Goal: Navigation & Orientation: Understand site structure

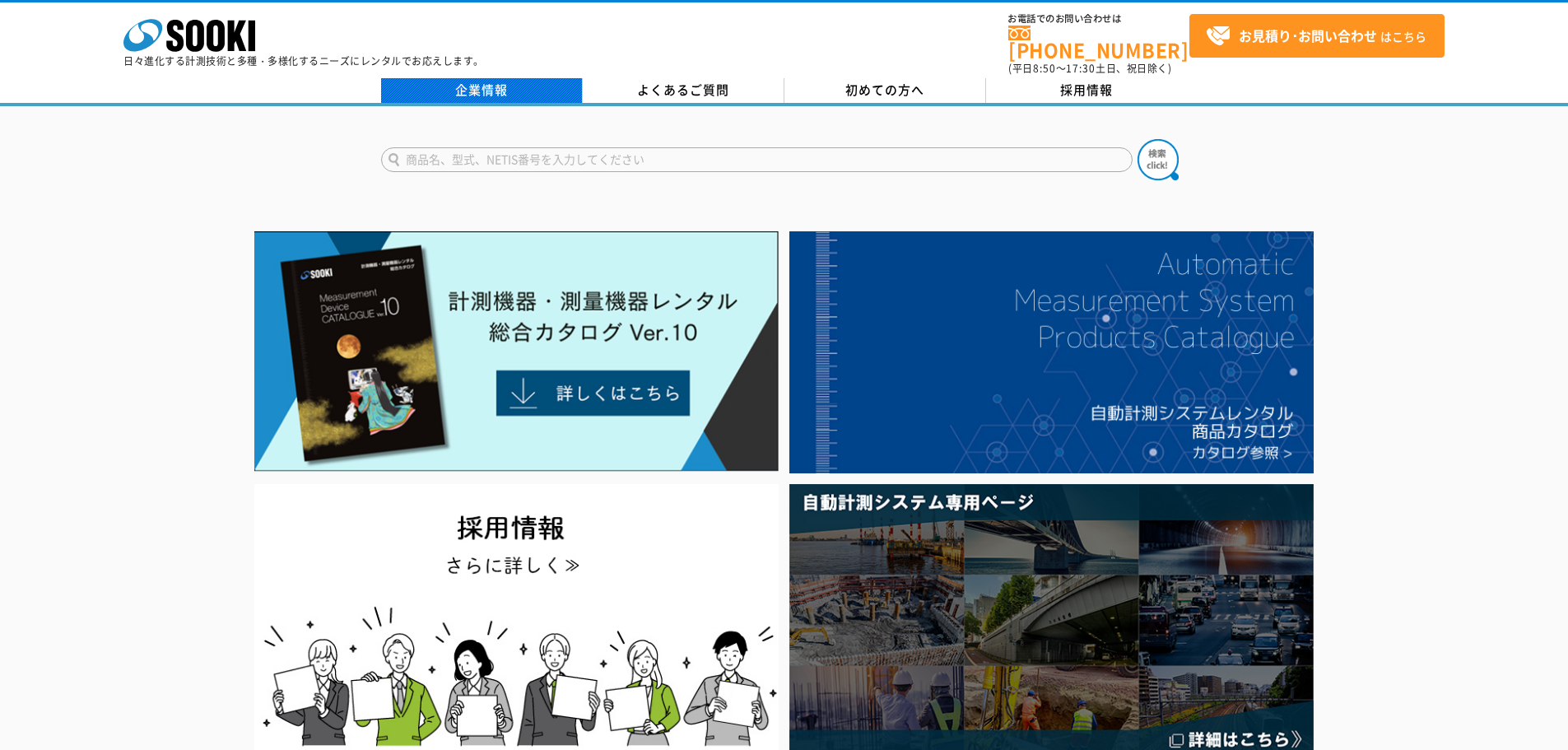
click at [523, 88] on link "企業情報" at bounding box center [482, 90] width 201 height 25
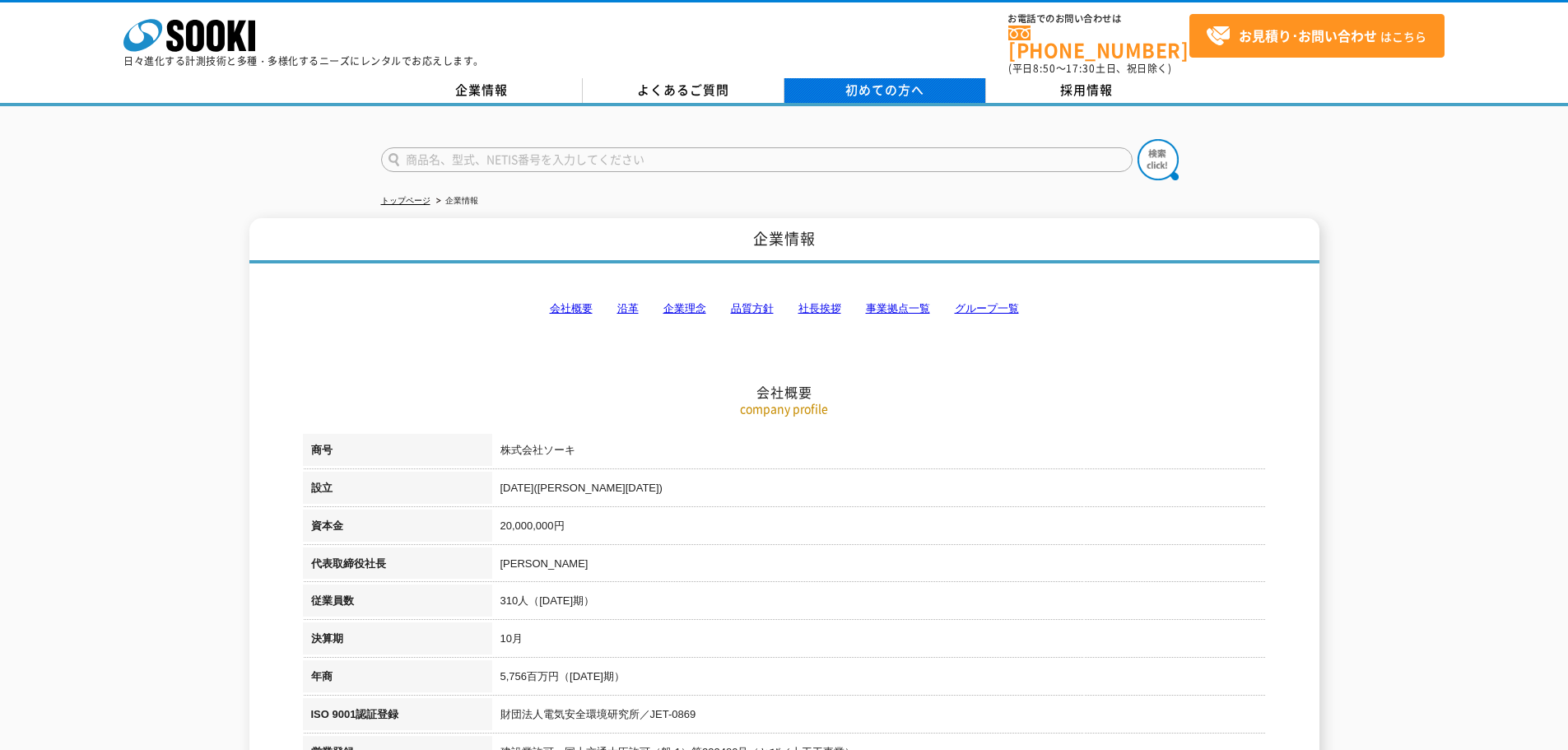
click at [929, 78] on link "初めての方へ" at bounding box center [886, 90] width 201 height 25
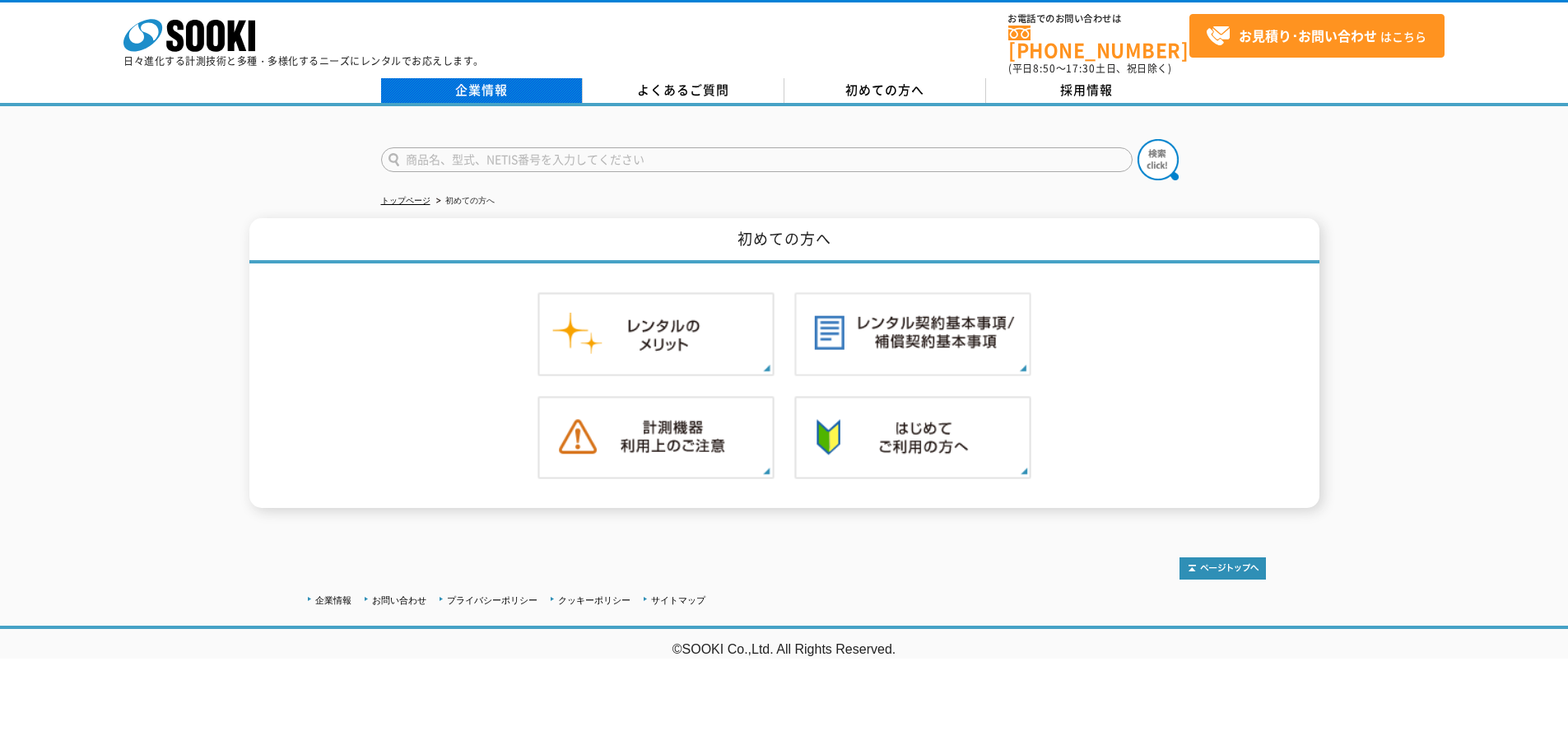
click at [477, 78] on link "企業情報" at bounding box center [482, 90] width 201 height 25
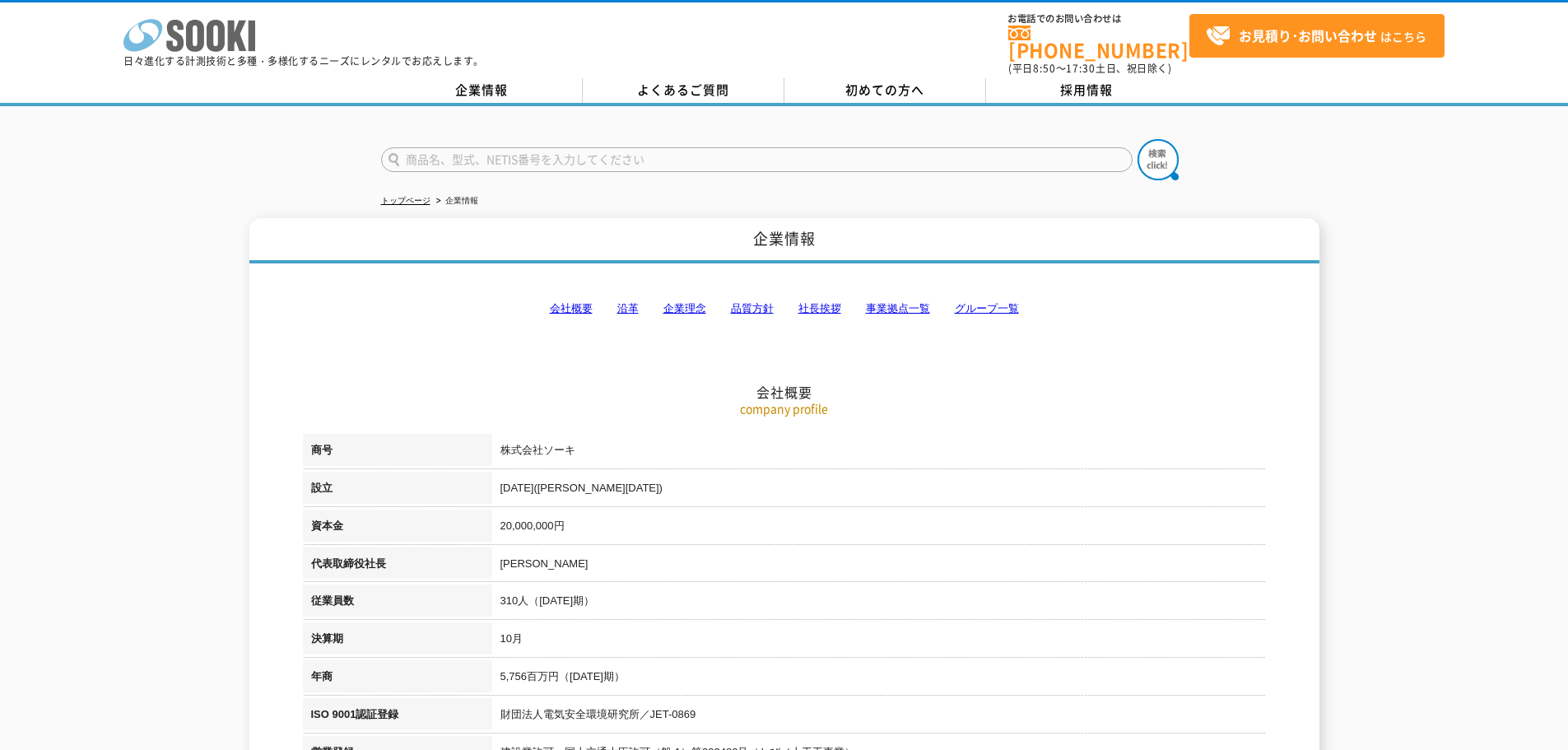
click at [236, 29] on polygon at bounding box center [238, 35] width 19 height 30
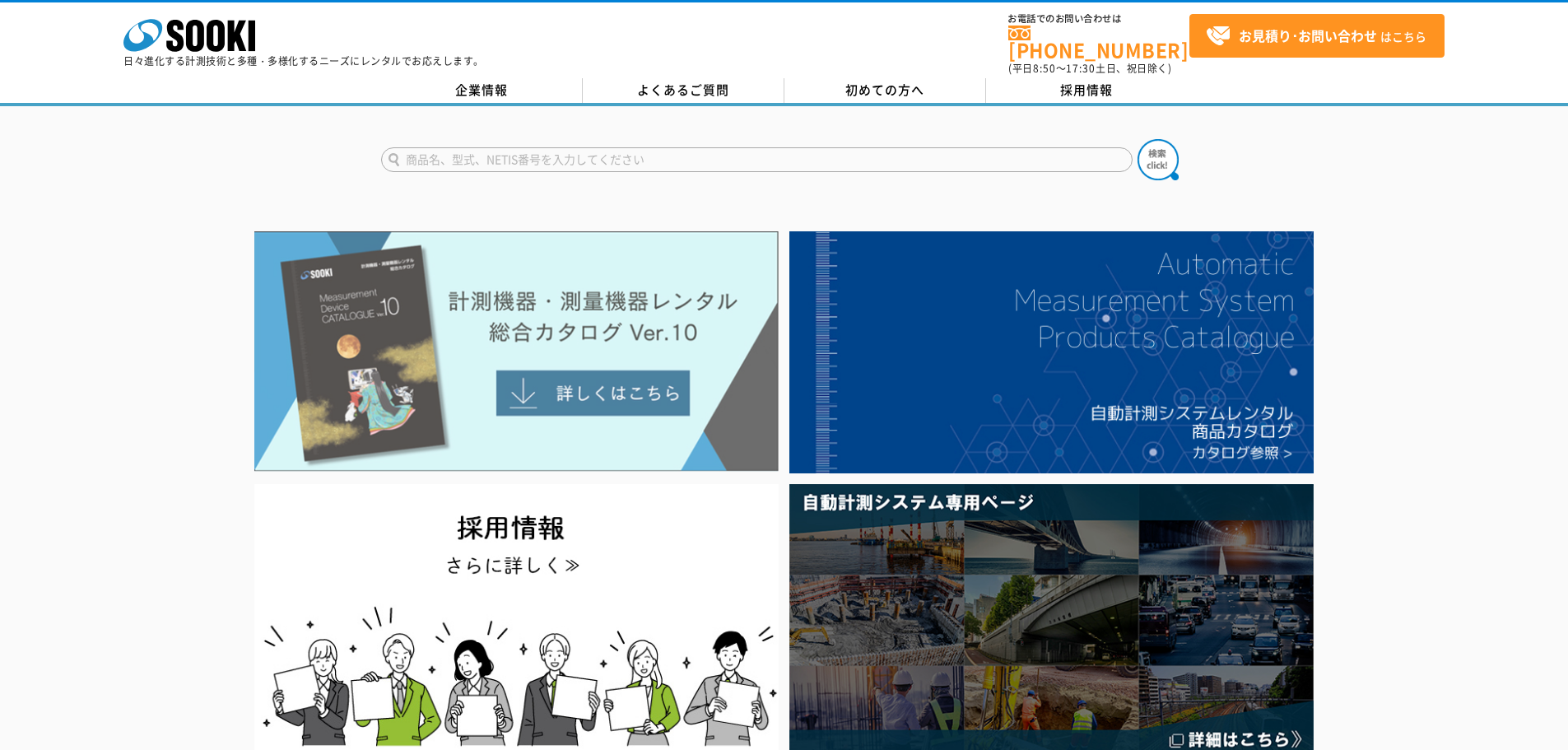
click at [509, 359] on img at bounding box center [516, 351] width 524 height 240
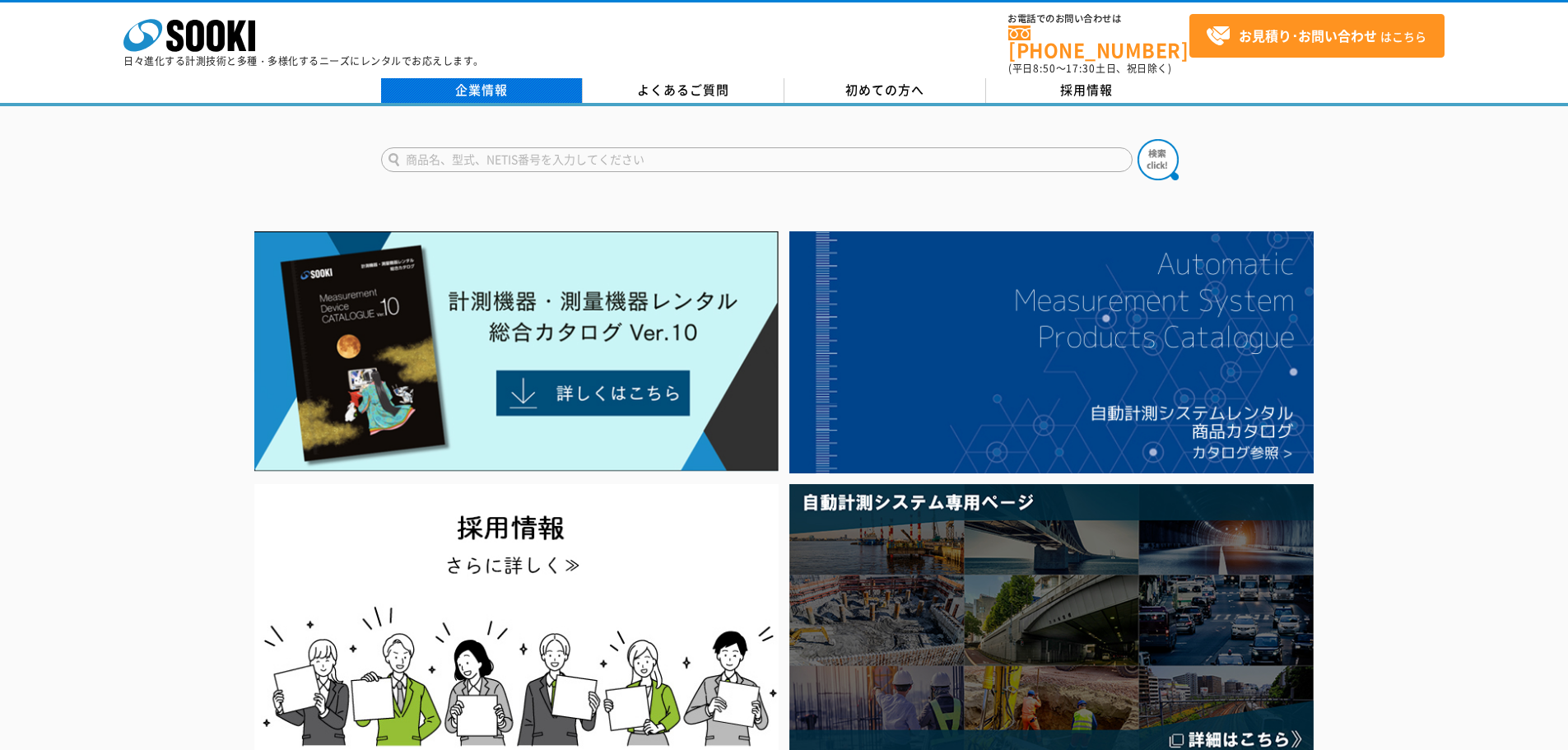
click at [474, 78] on link "企業情報" at bounding box center [482, 90] width 201 height 25
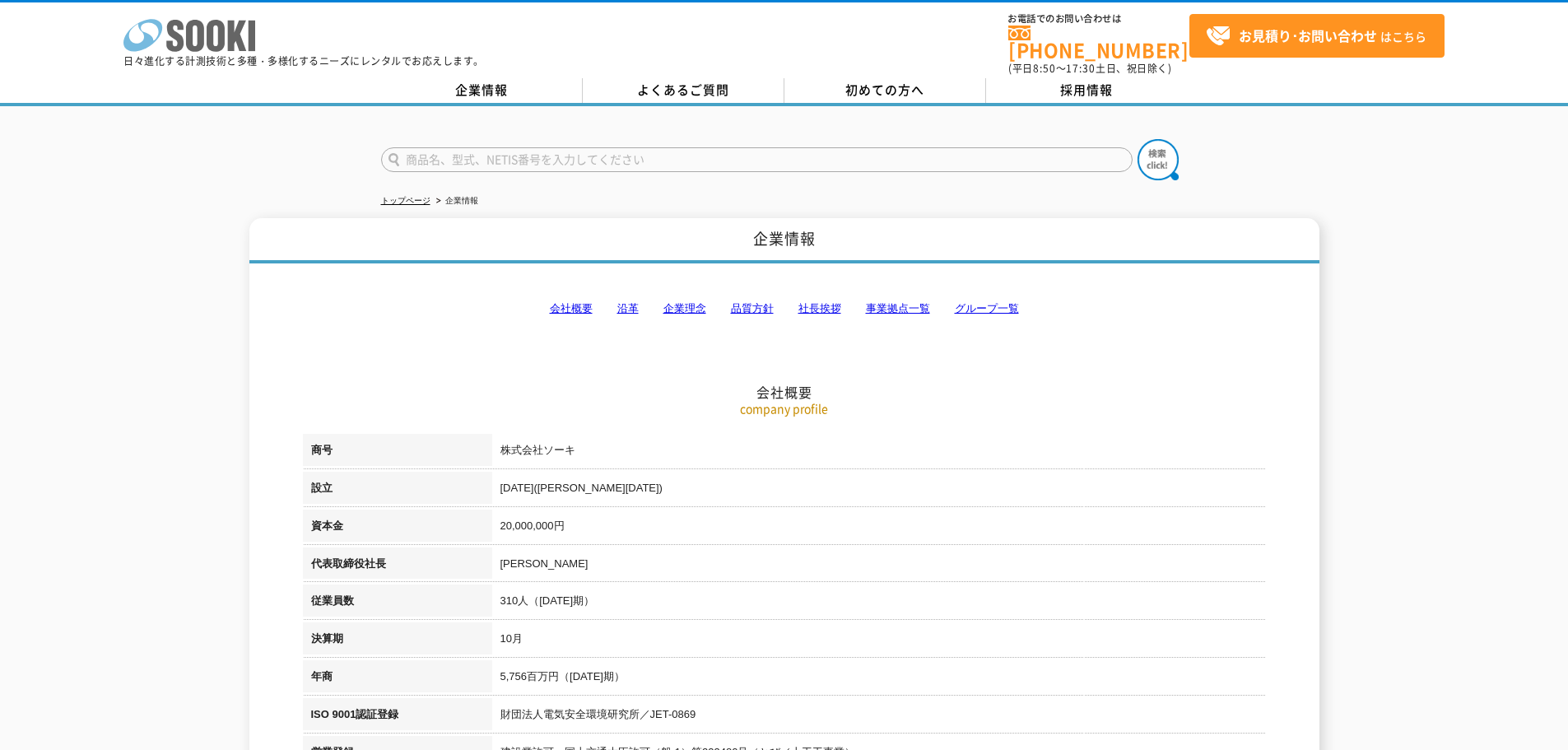
click at [247, 28] on icon "株式会社 ソーキ" at bounding box center [188, 35] width 132 height 33
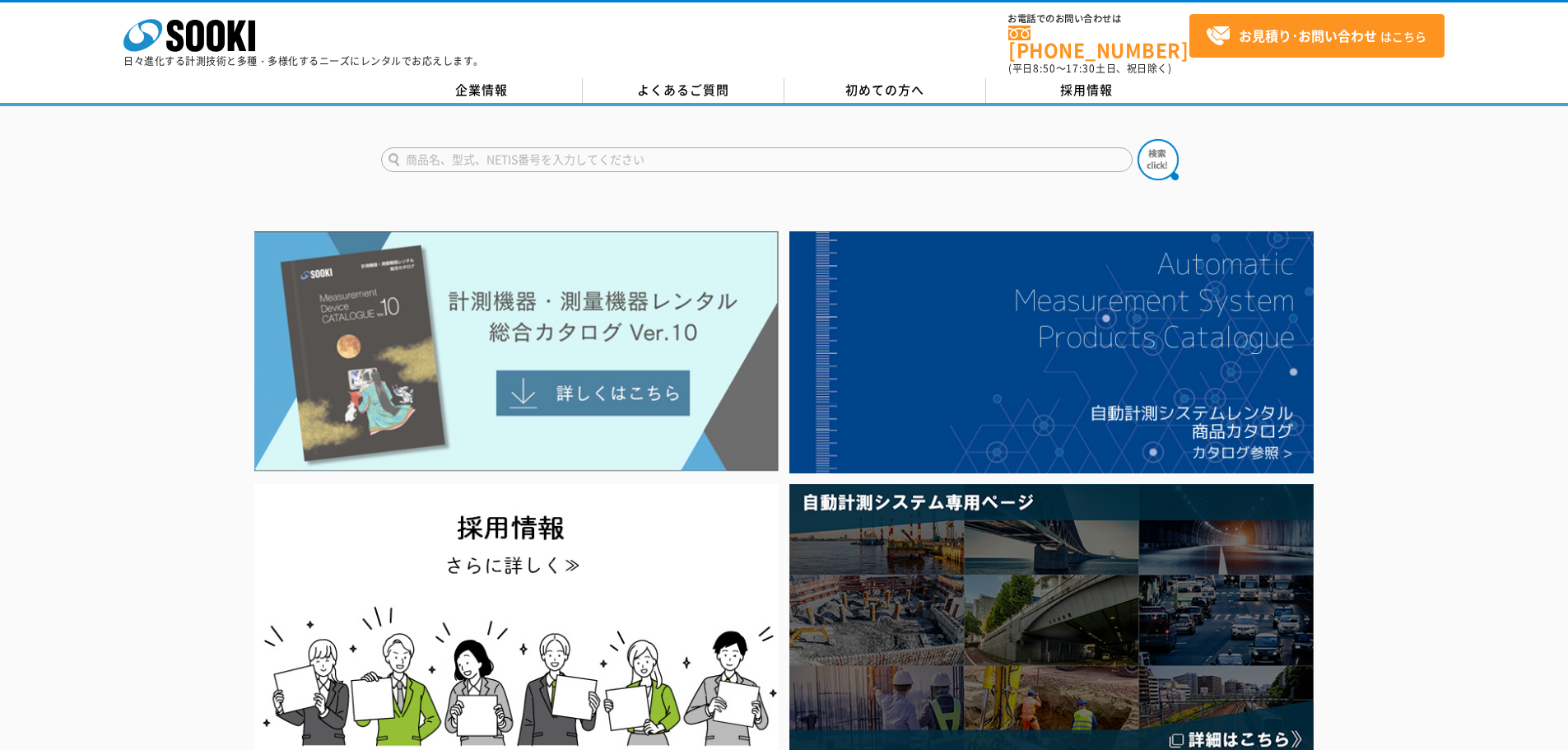
click at [651, 392] on img at bounding box center [516, 351] width 524 height 240
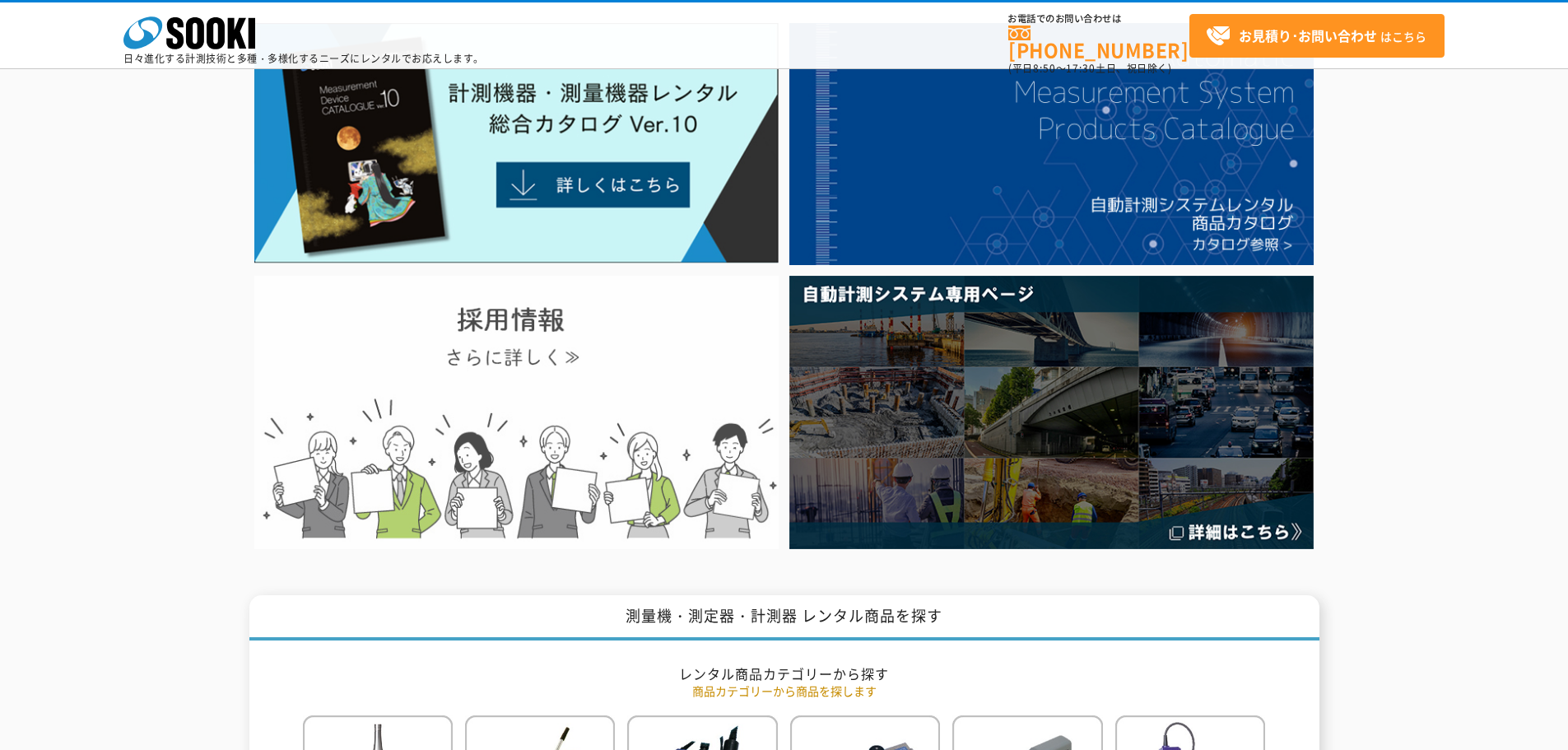
scroll to position [164, 0]
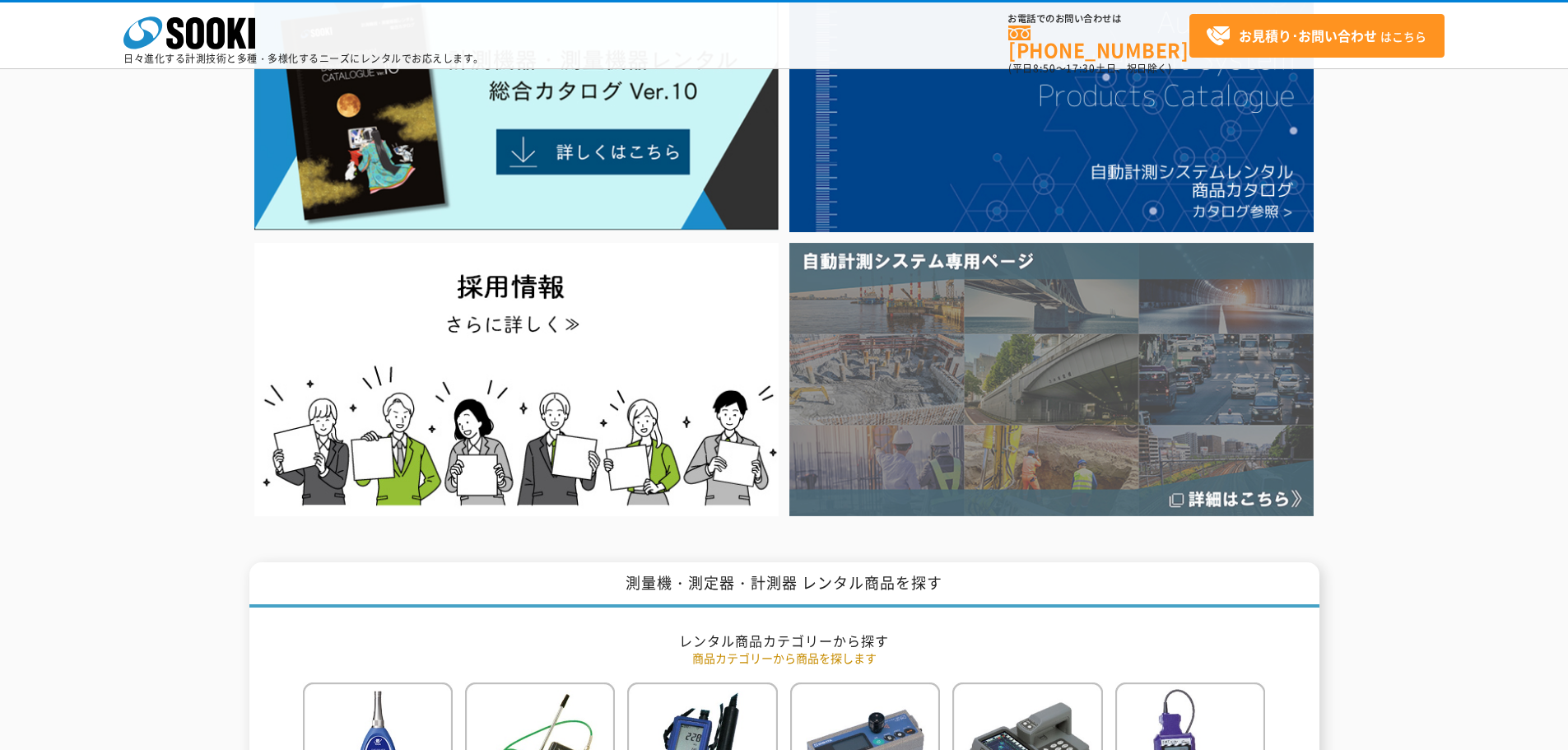
click at [1152, 439] on img at bounding box center [1051, 379] width 524 height 273
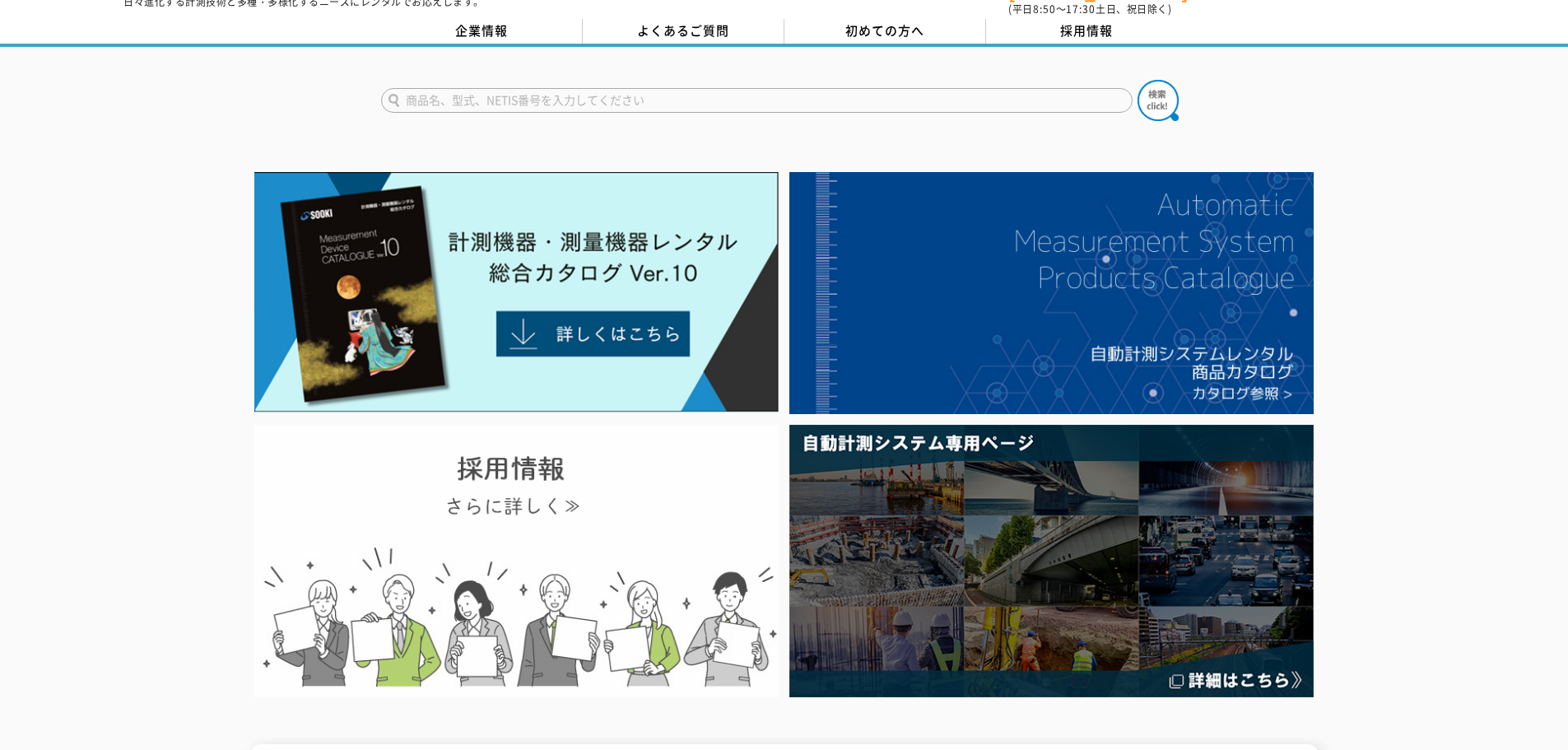
scroll to position [0, 0]
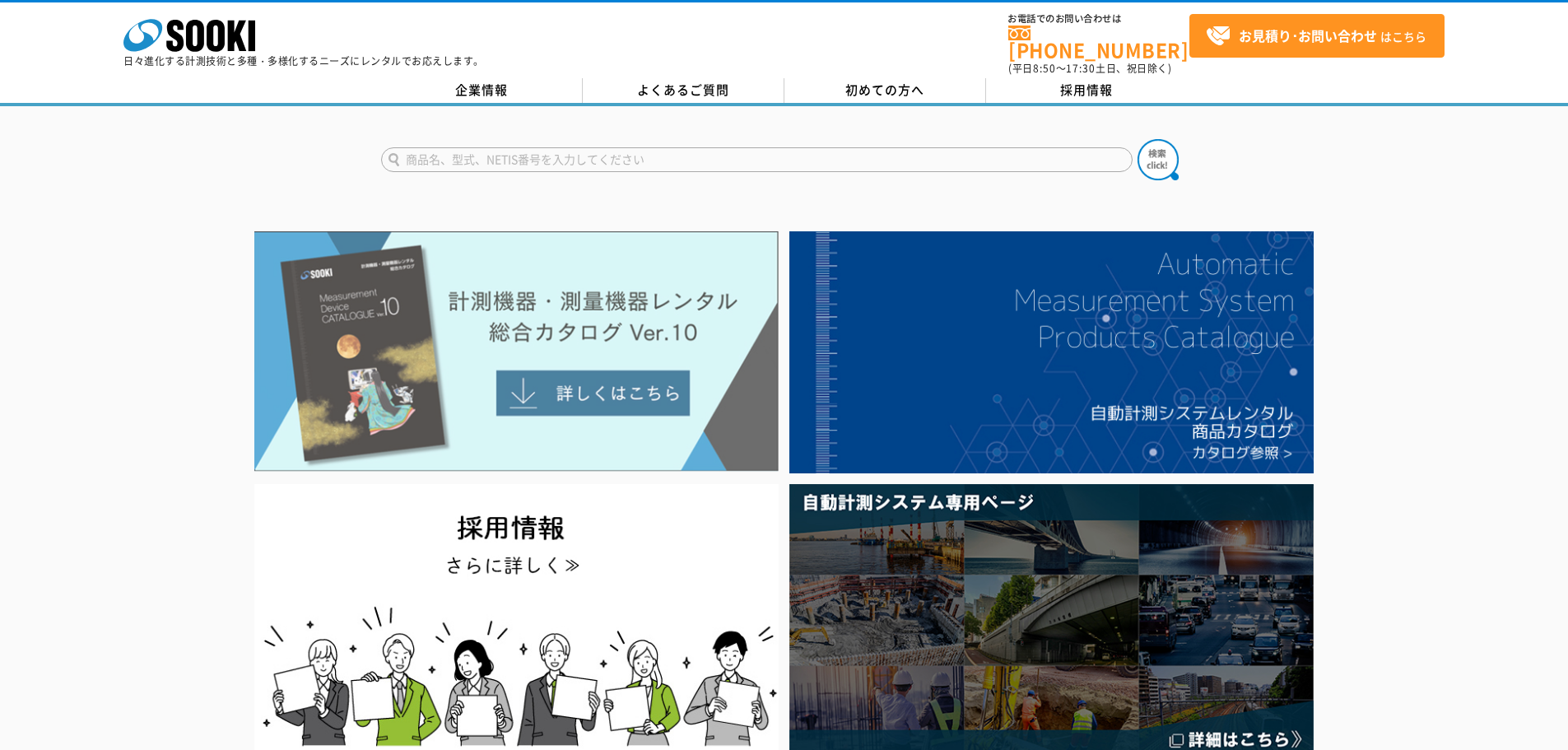
click at [707, 354] on img at bounding box center [516, 351] width 524 height 240
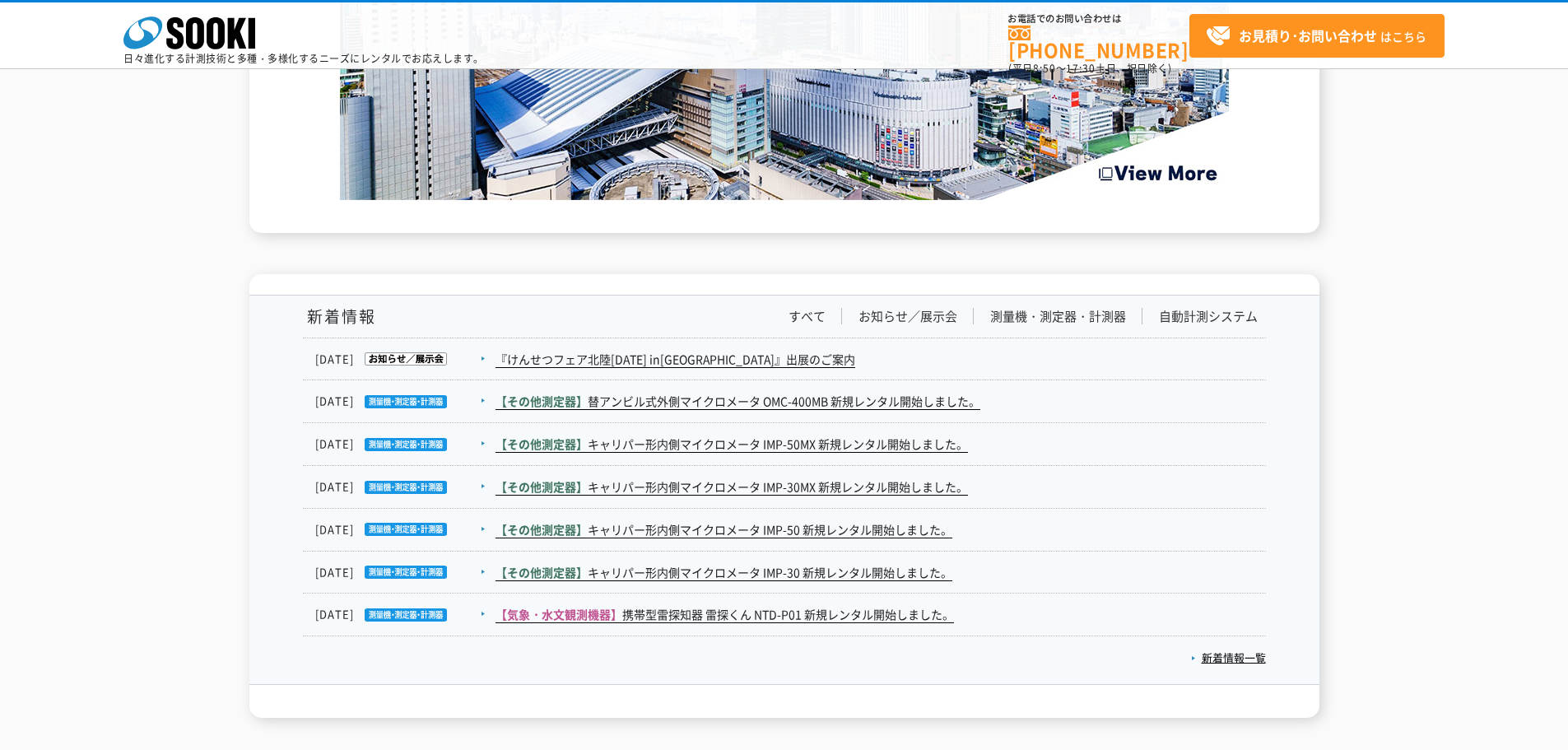
scroll to position [2470, 0]
